Goal: Task Accomplishment & Management: Complete application form

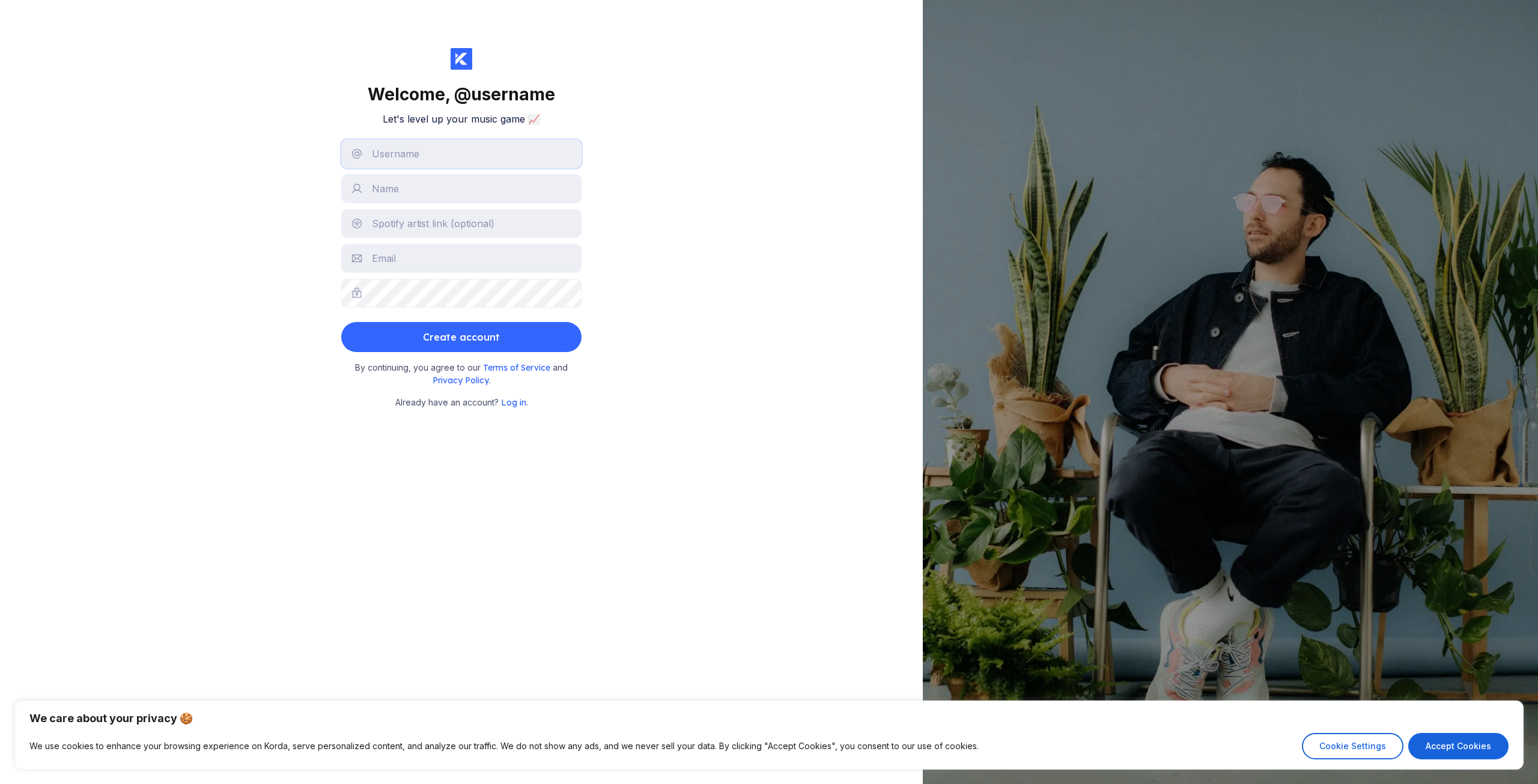
click at [428, 165] on input "text" at bounding box center [461, 153] width 240 height 29
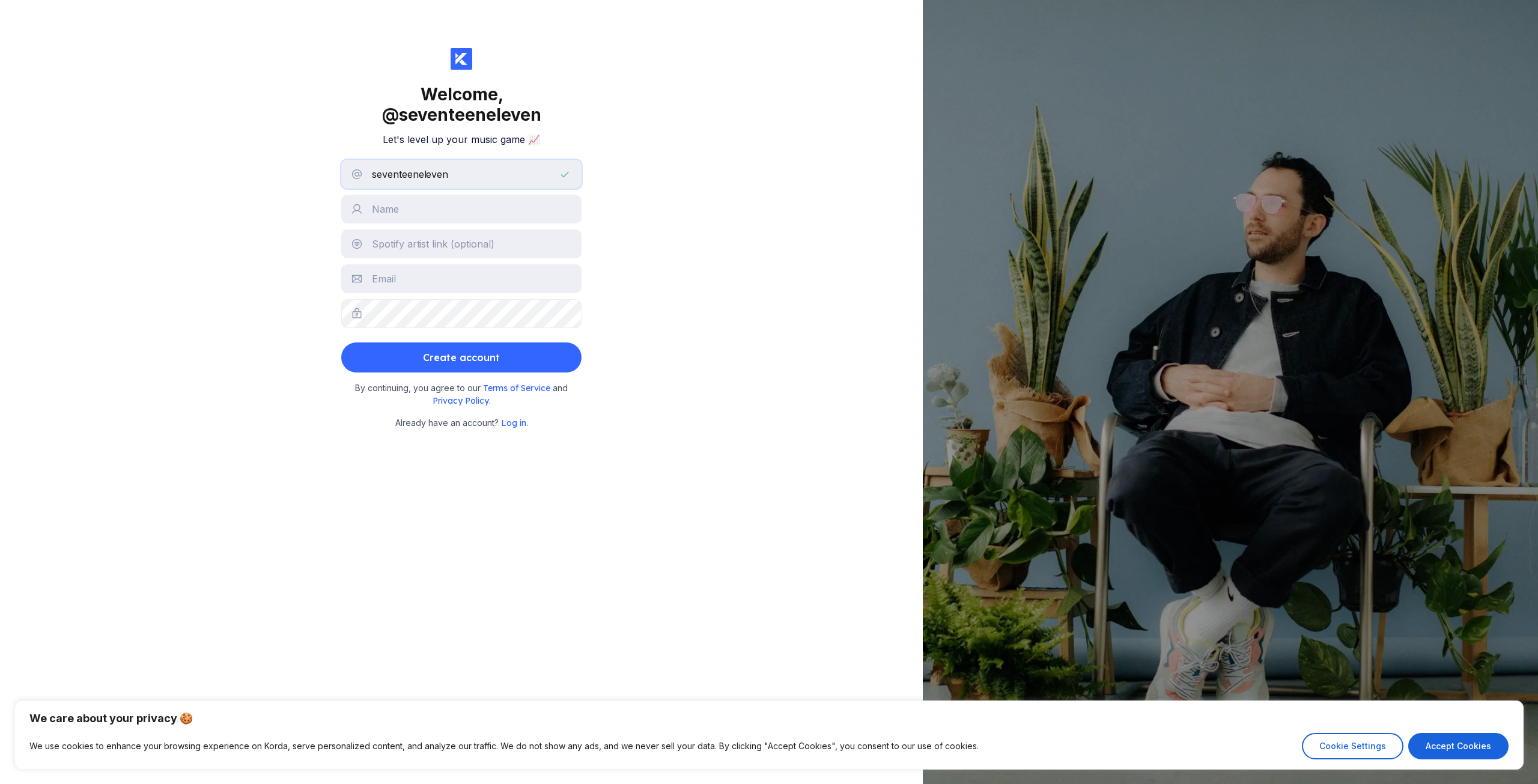
type input "seventeeneleven"
click at [399, 217] on input "text" at bounding box center [461, 209] width 240 height 29
type input "mark"
click at [400, 279] on input "text" at bounding box center [461, 278] width 240 height 29
type input "[EMAIL_ADDRESS][DOMAIN_NAME]"
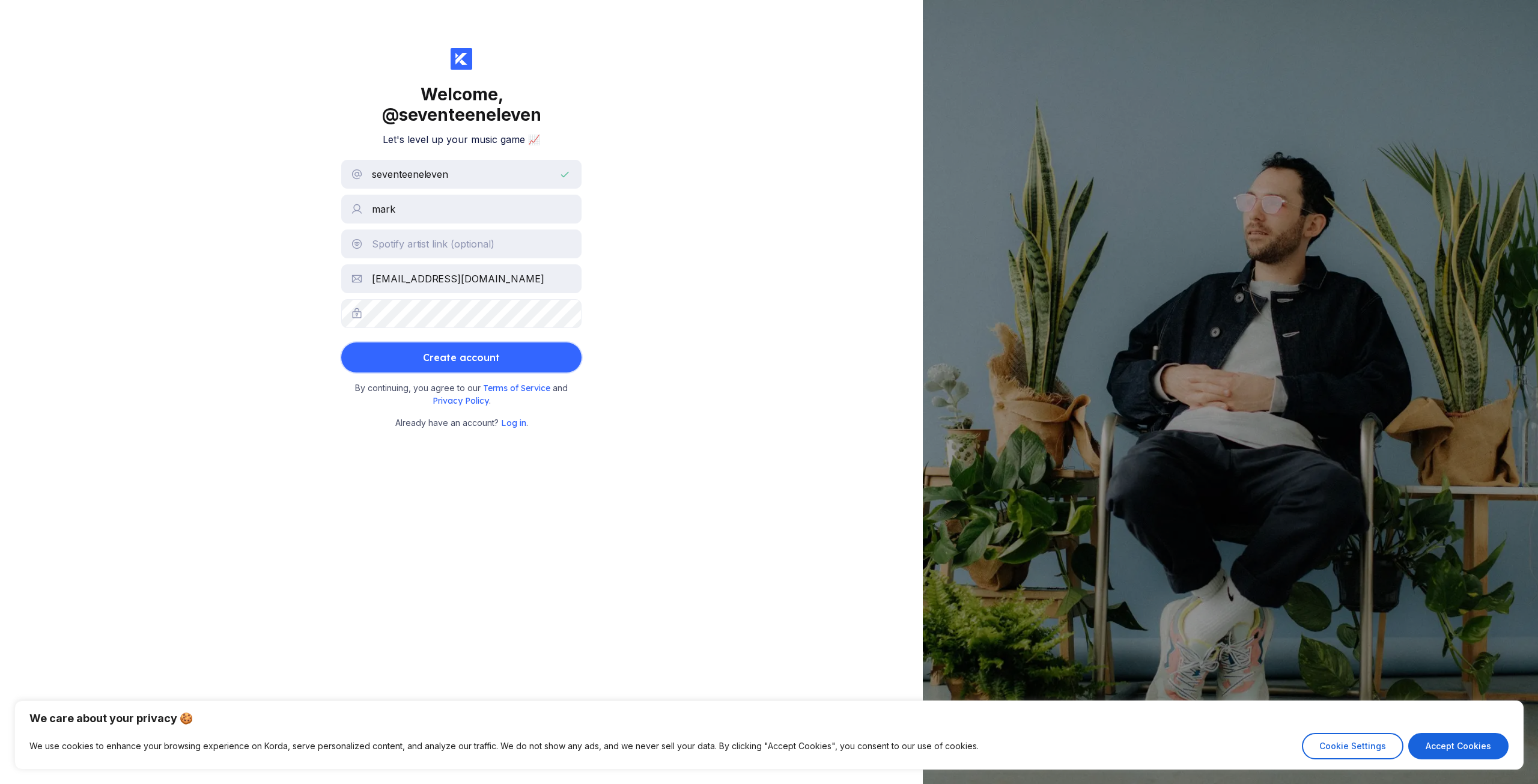
click at [458, 358] on div "Create account" at bounding box center [461, 357] width 77 height 24
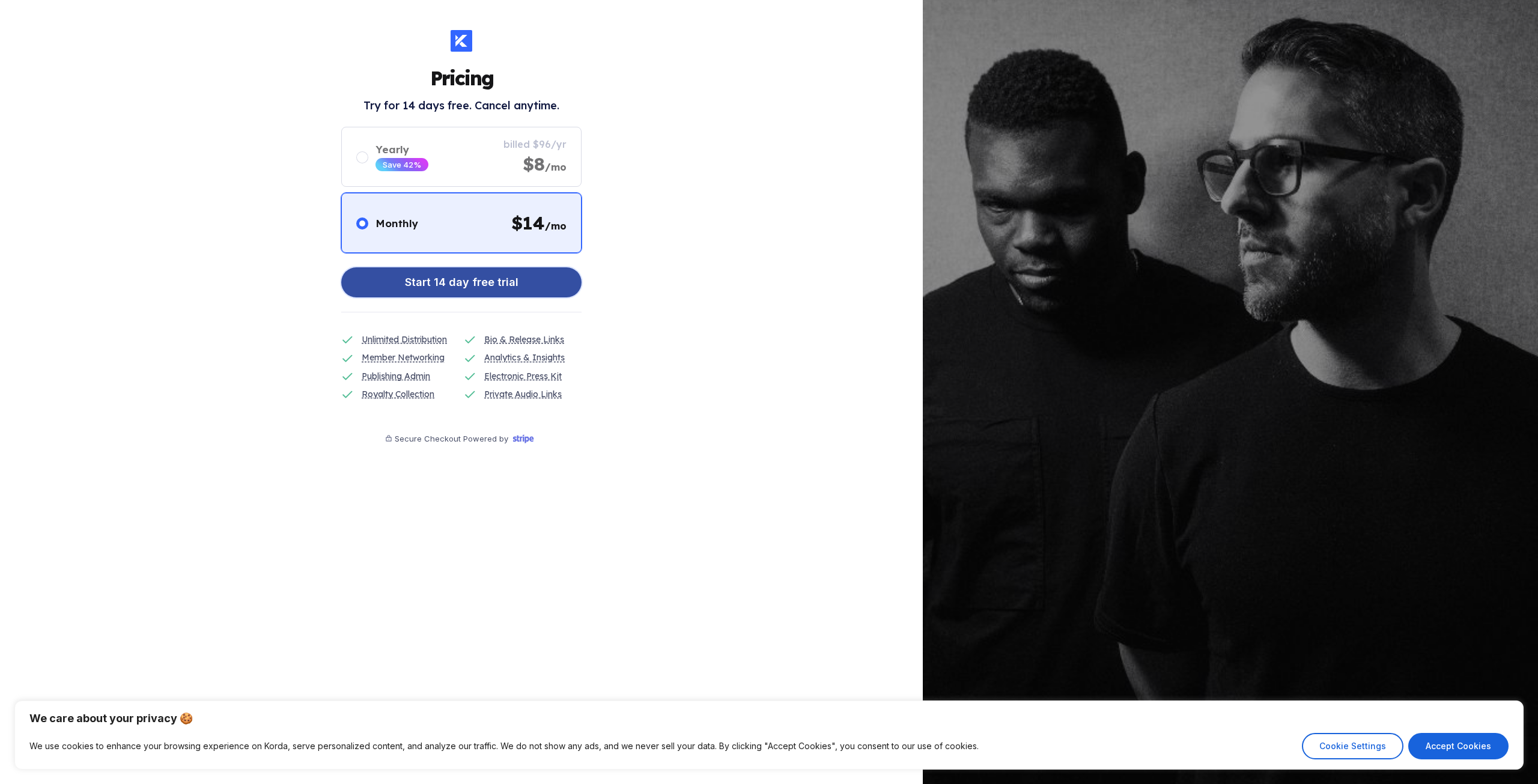
click at [519, 282] on button "Start 14 day free trial" at bounding box center [461, 282] width 240 height 30
